Goal: Transaction & Acquisition: Download file/media

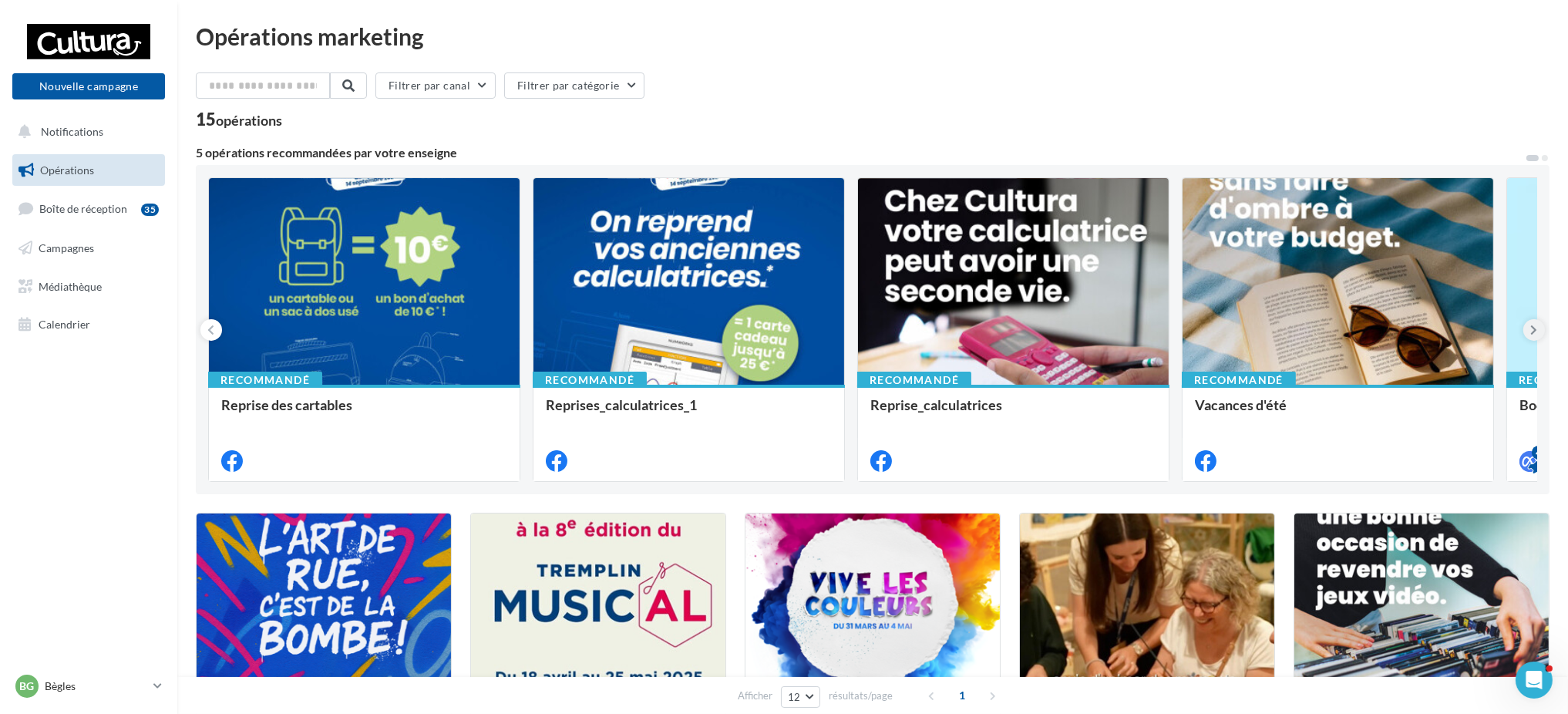
click at [1533, 328] on icon at bounding box center [1534, 330] width 7 height 15
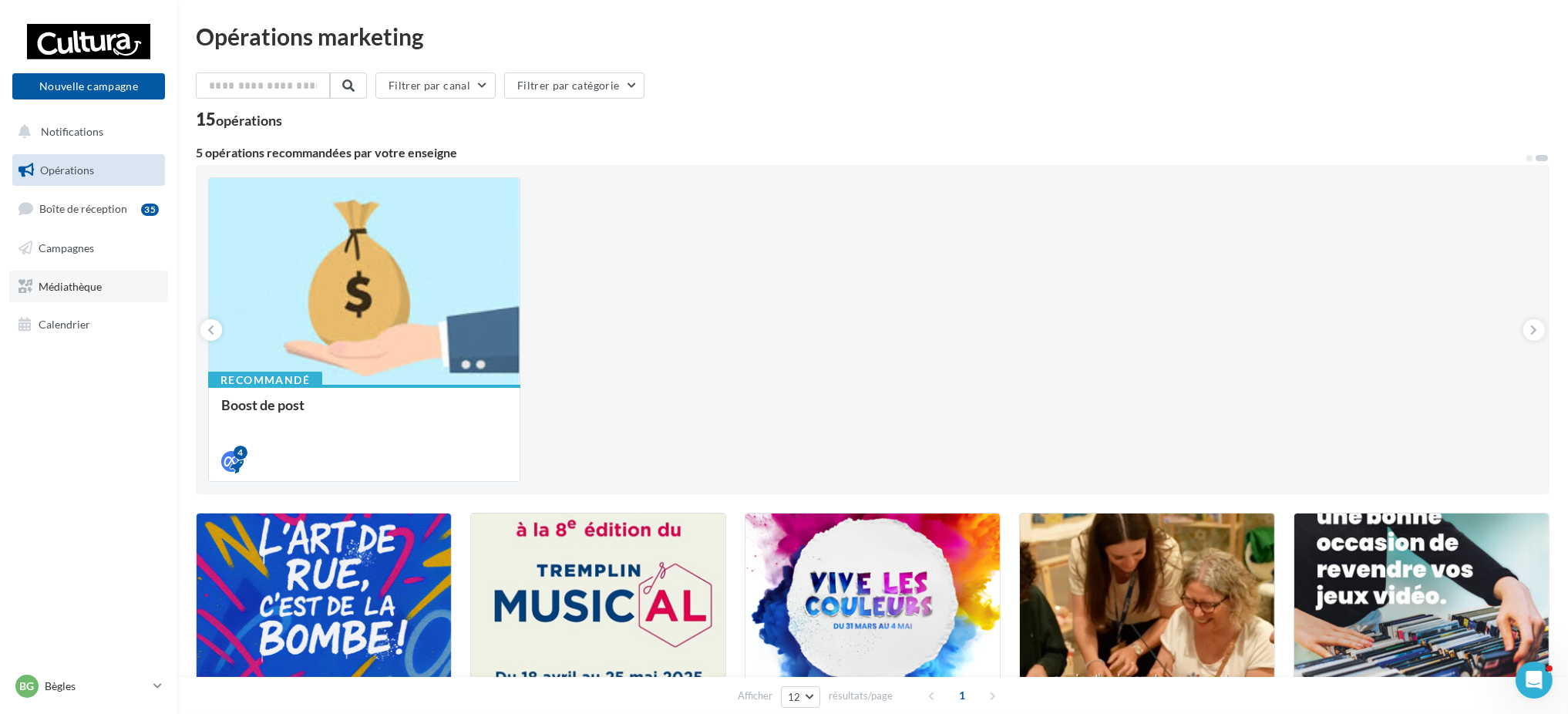
click at [63, 290] on span "Médiathèque" at bounding box center [70, 285] width 63 height 13
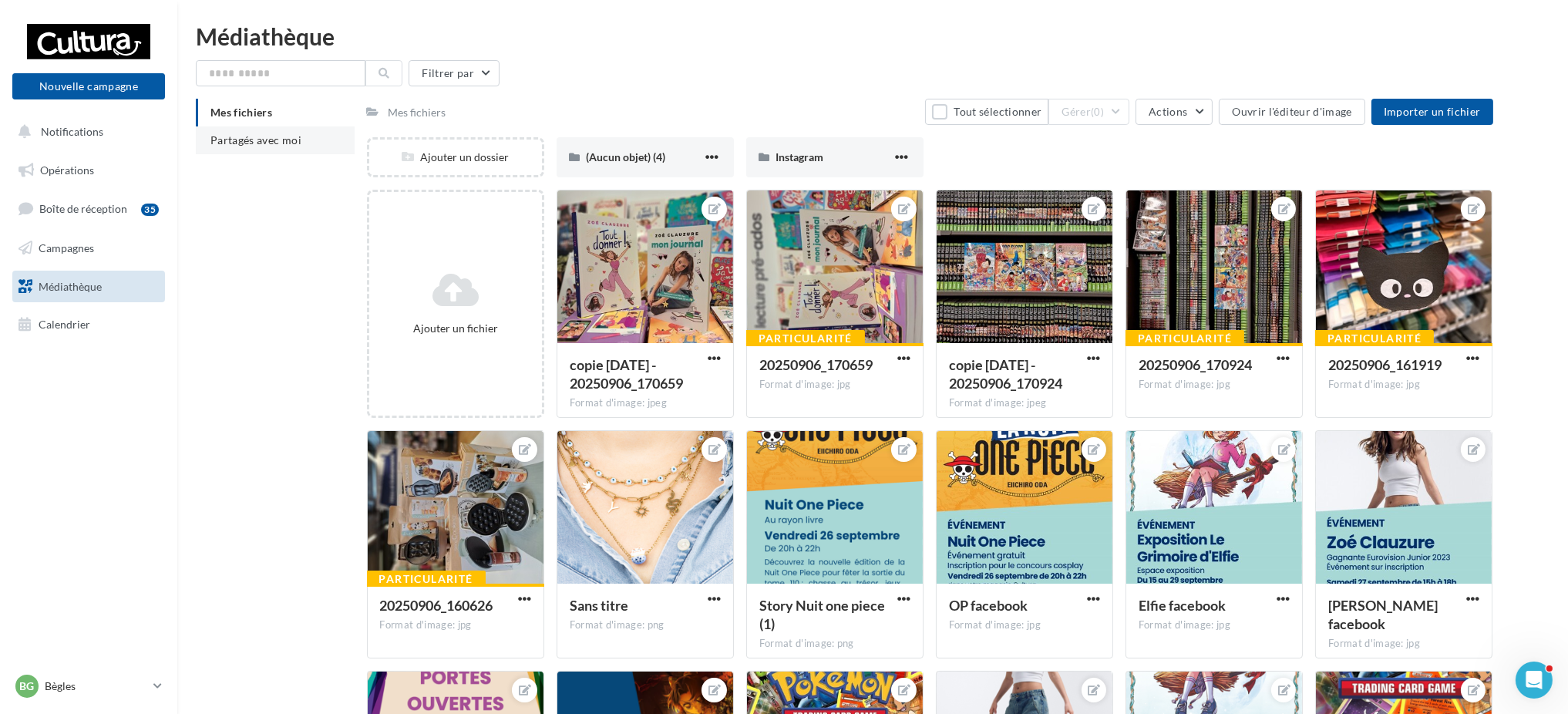
click at [274, 136] on span "Partagés avec moi" at bounding box center [256, 140] width 91 height 13
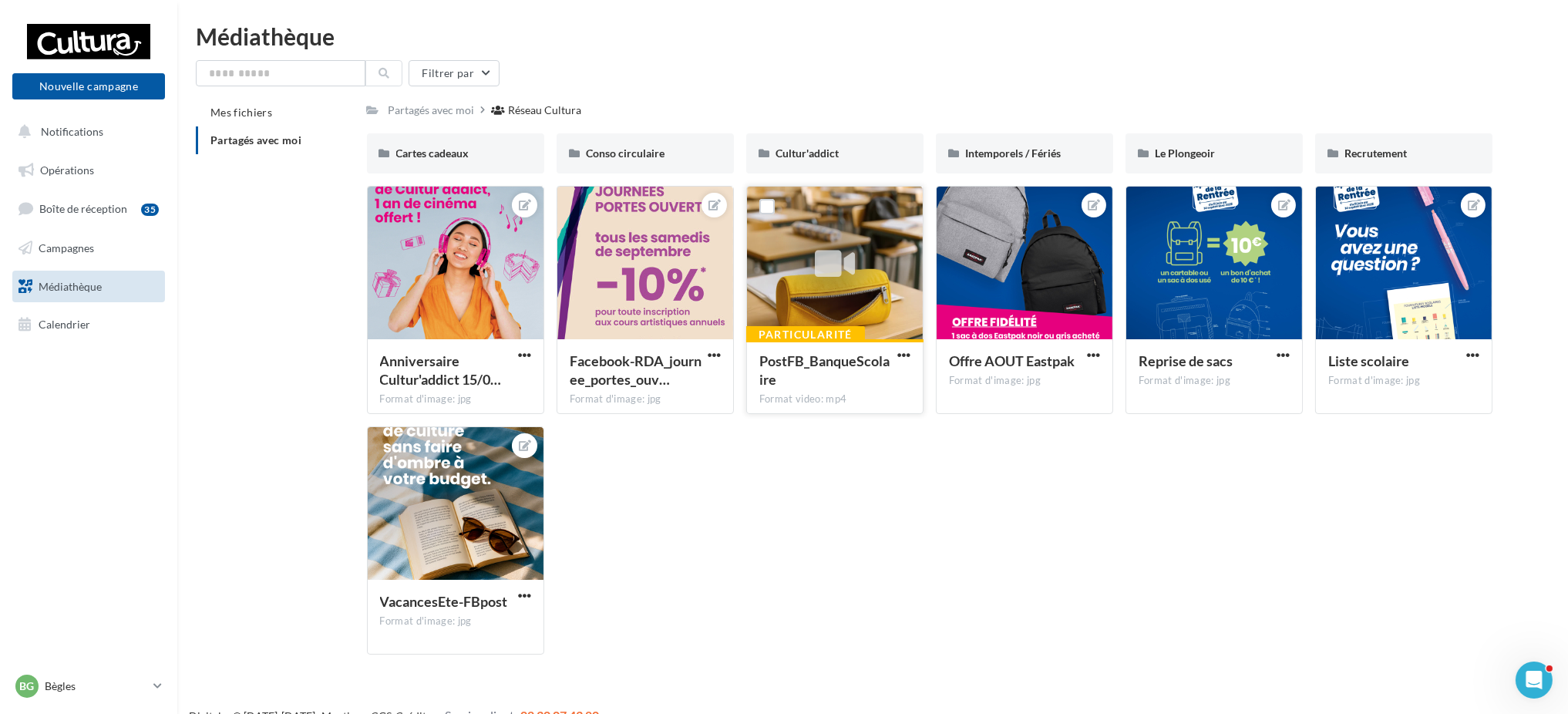
click at [869, 256] on div at bounding box center [835, 263] width 176 height 154
click at [812, 375] on div "PostFB_BanqueScolaire" at bounding box center [826, 369] width 132 height 37
click at [775, 361] on span "PostFB_BanqueScolaire" at bounding box center [825, 370] width 130 height 36
click at [818, 271] on icon at bounding box center [835, 264] width 40 height 36
click at [902, 352] on span "button" at bounding box center [904, 355] width 13 height 13
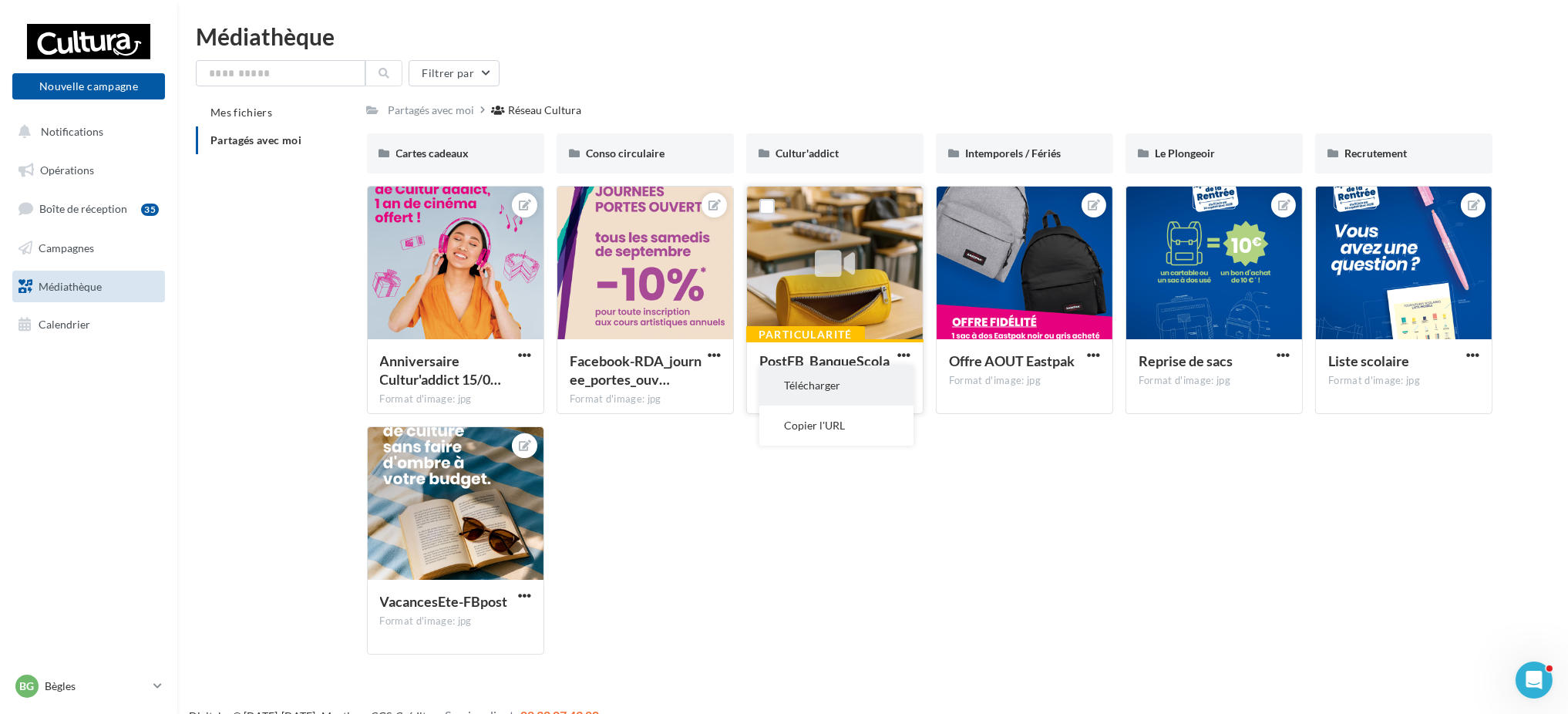
click at [872, 392] on button "Télécharger" at bounding box center [836, 385] width 154 height 40
